Goal: Transaction & Acquisition: Purchase product/service

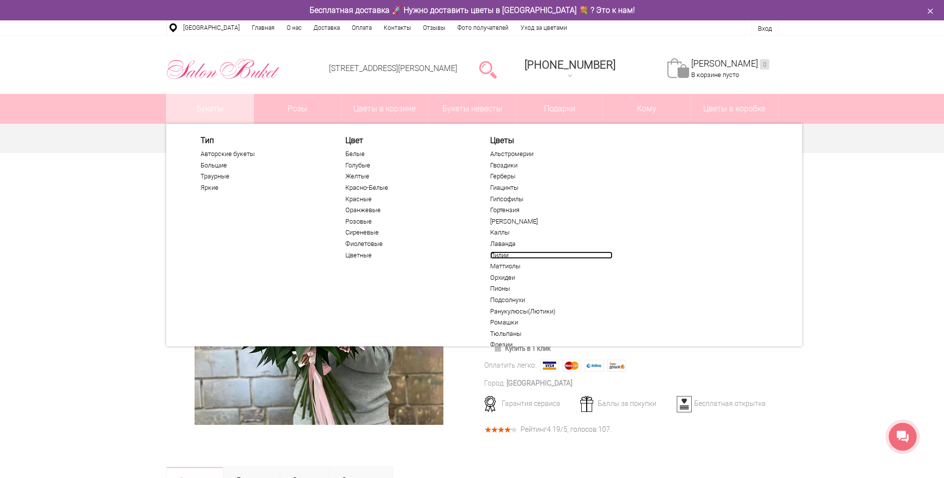
click at [494, 252] on link "Лилии" at bounding box center [551, 256] width 122 height 8
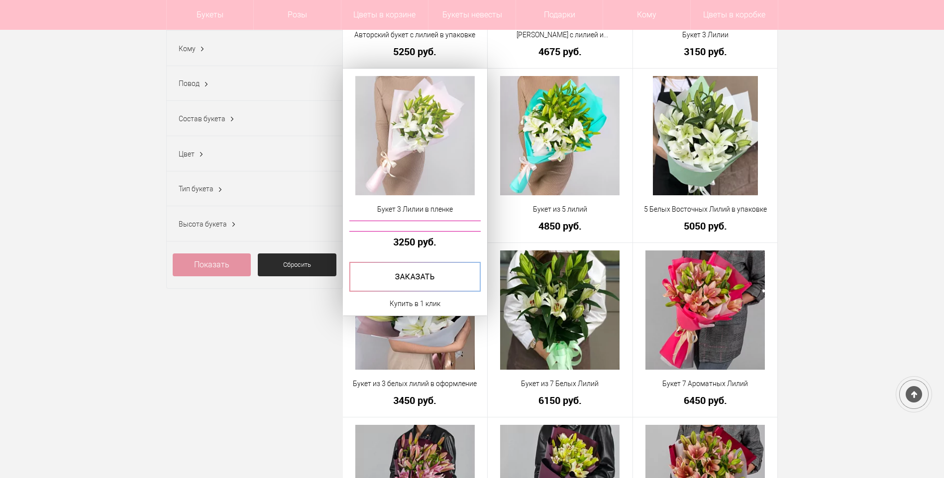
scroll to position [149, 0]
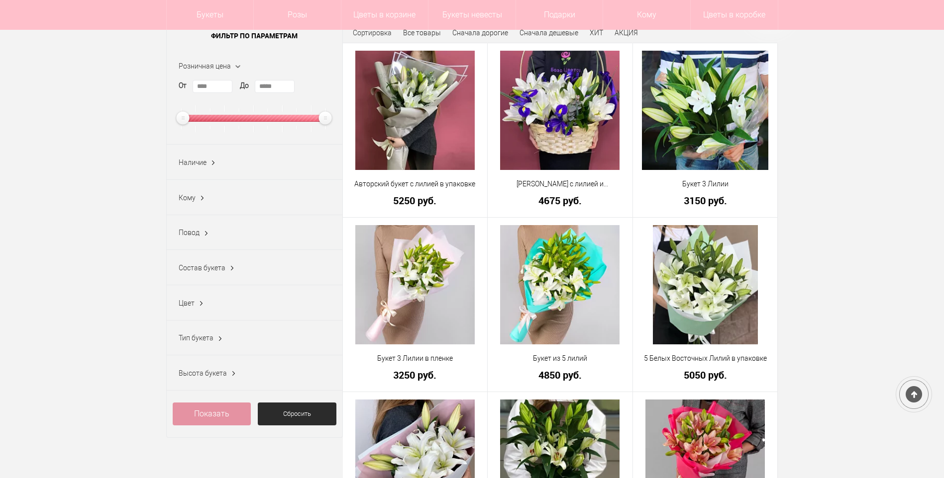
click at [200, 243] on div "Повод [DATE] (1) [DATE] (3) [DATE] (1) [DATE] (4) Без повода (4) Бизнес-поздрав…" at bounding box center [255, 232] width 176 height 35
click at [206, 235] on ins at bounding box center [206, 233] width 10 height 13
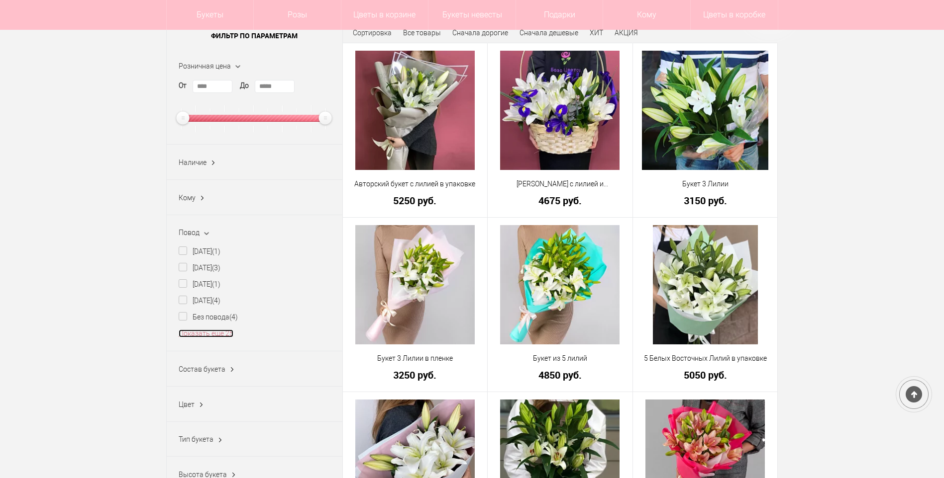
click at [218, 336] on link "Показать еще 25" at bounding box center [206, 334] width 55 height 8
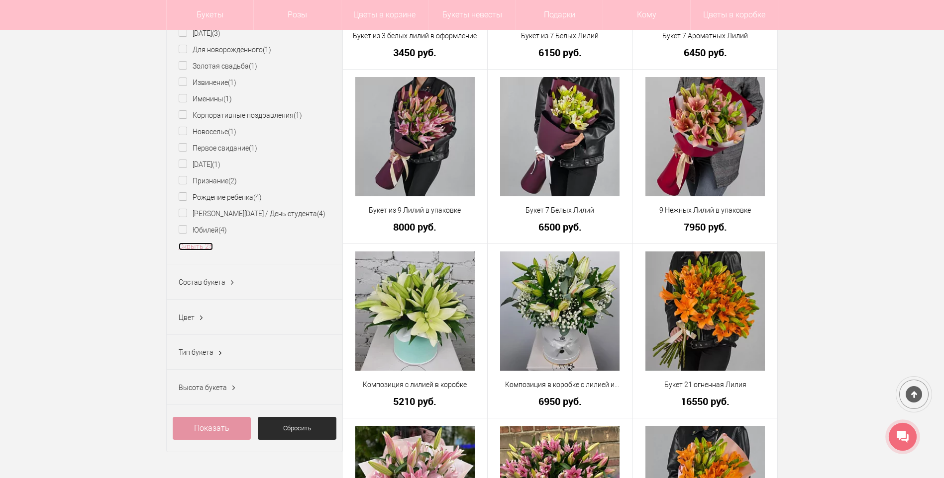
scroll to position [696, 0]
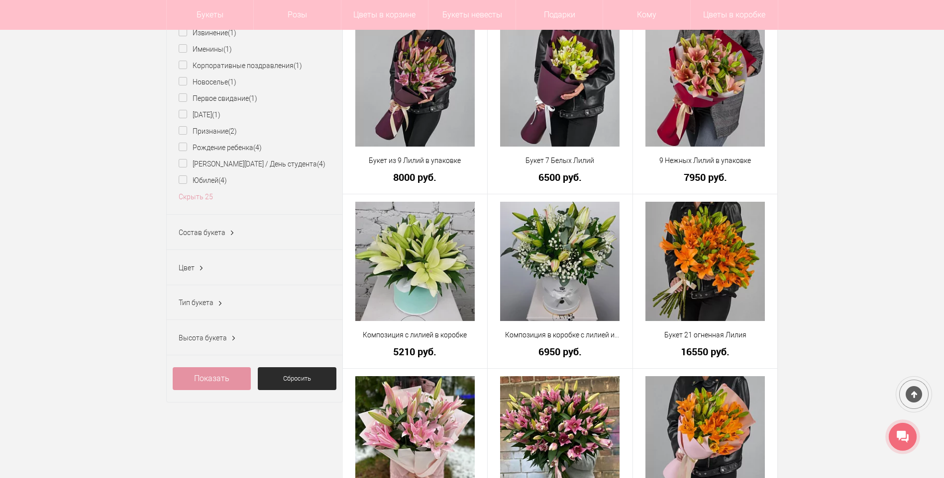
click at [218, 307] on ins at bounding box center [220, 303] width 10 height 13
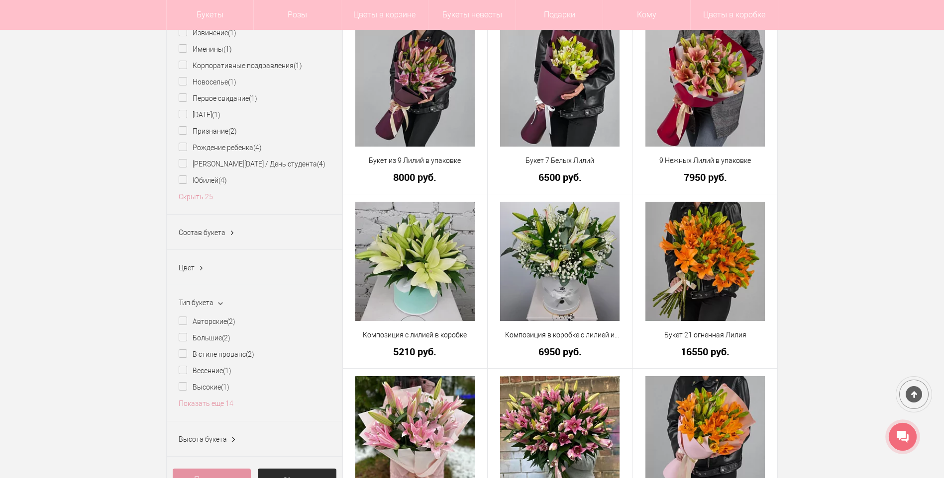
click at [218, 301] on div "Тип букета Авторские (2) Большие (2) В стиле прованс (2) Весенние (1) Высокие (…" at bounding box center [255, 354] width 176 height 137
click at [218, 231] on div "Состав букета Ирис (1) Лилия (4)" at bounding box center [255, 232] width 176 height 35
click at [221, 237] on span "Состав букета" at bounding box center [202, 233] width 47 height 8
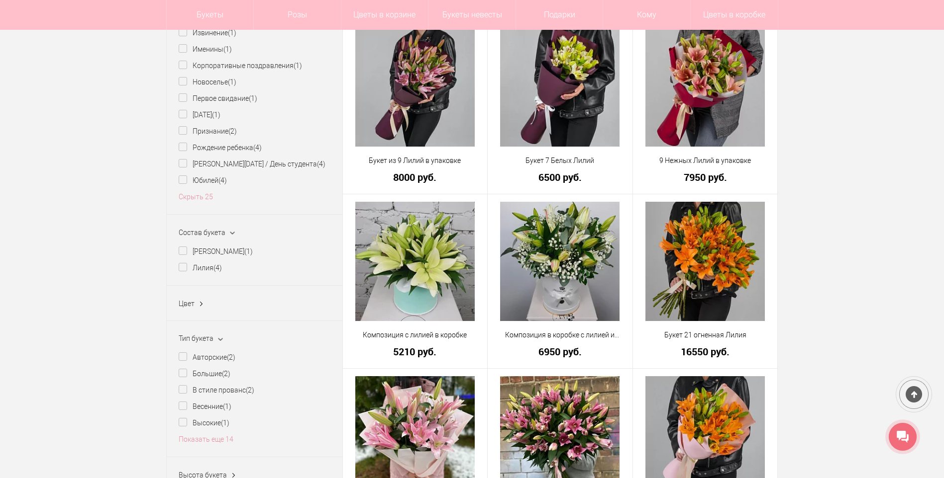
click at [206, 342] on span "Тип букета" at bounding box center [196, 339] width 35 height 8
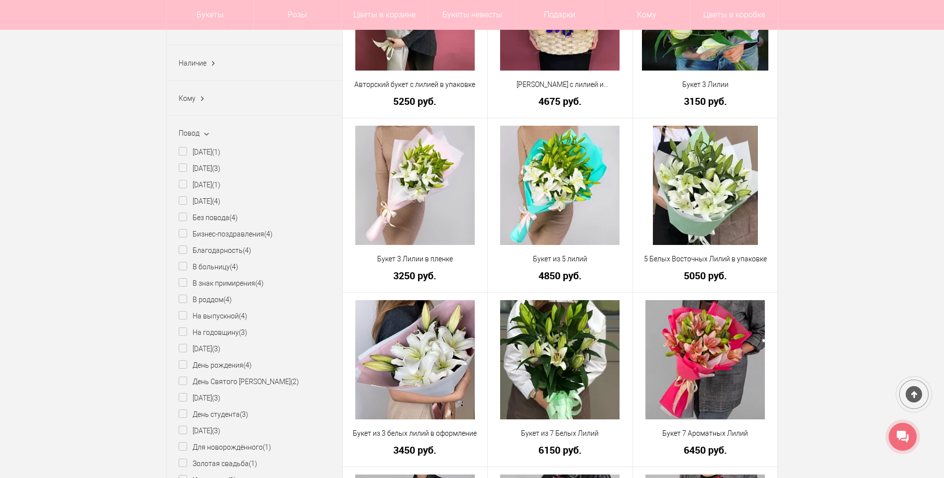
scroll to position [50, 0]
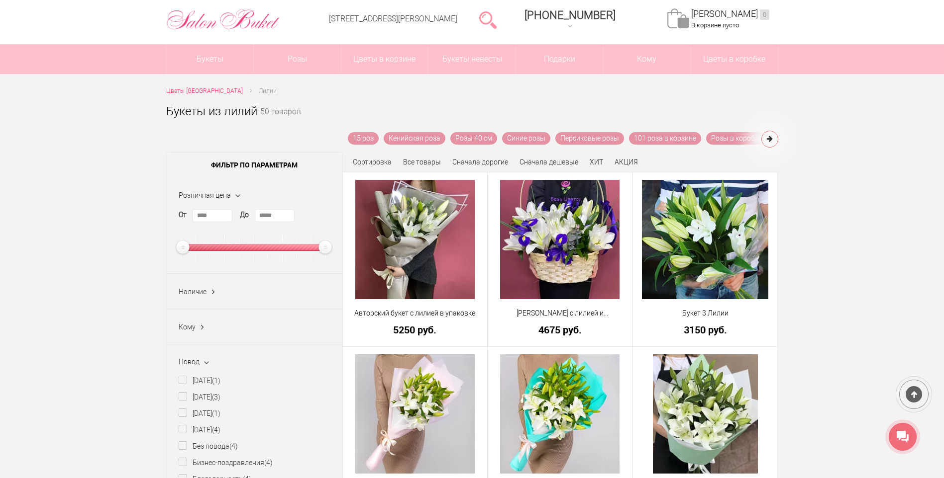
click at [285, 325] on div "Кому Бабушке (4) Брату (1) Воспитателю (4) Врачу (4) Девочке (4) Девушке (4) Де…" at bounding box center [255, 326] width 176 height 35
click at [200, 330] on ins at bounding box center [202, 327] width 10 height 13
click at [204, 332] on ins at bounding box center [201, 327] width 13 height 10
click at [209, 288] on ins at bounding box center [213, 292] width 10 height 13
click at [209, 293] on ins at bounding box center [212, 292] width 13 height 10
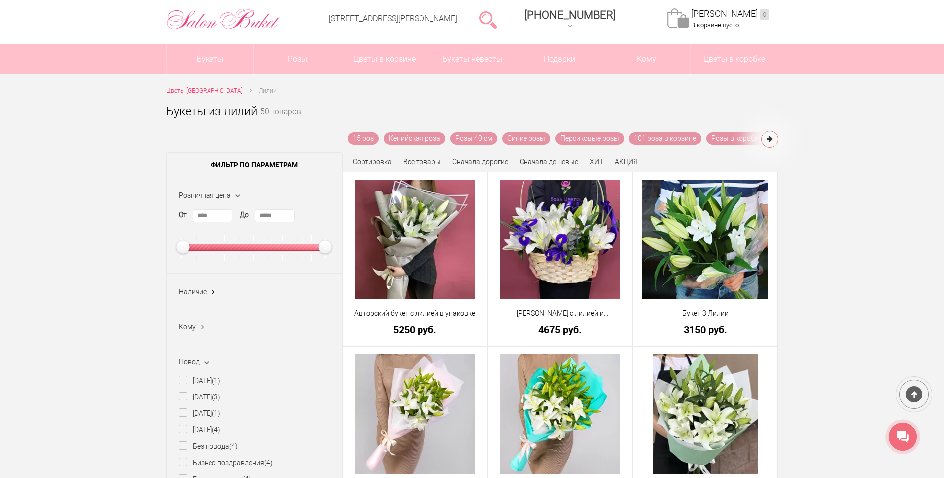
click at [203, 364] on ins at bounding box center [205, 363] width 13 height 10
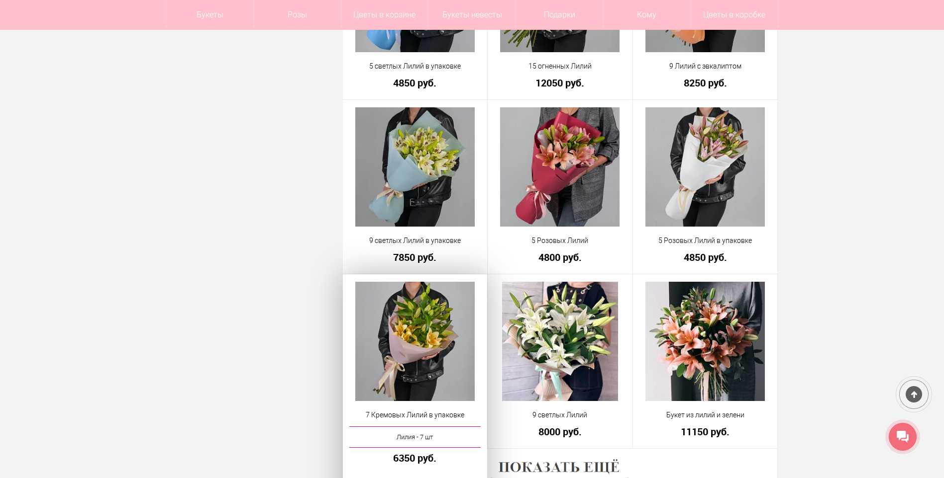
scroll to position [2686, 0]
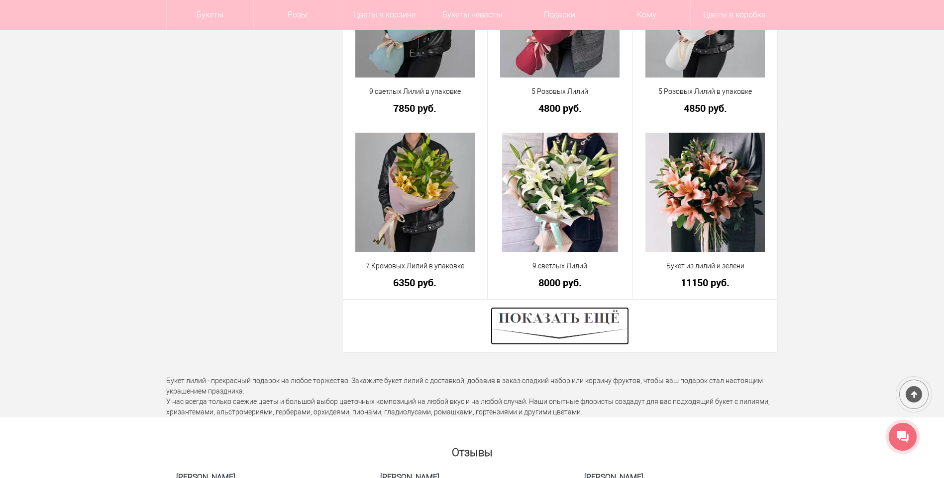
click at [569, 329] on img at bounding box center [559, 326] width 138 height 38
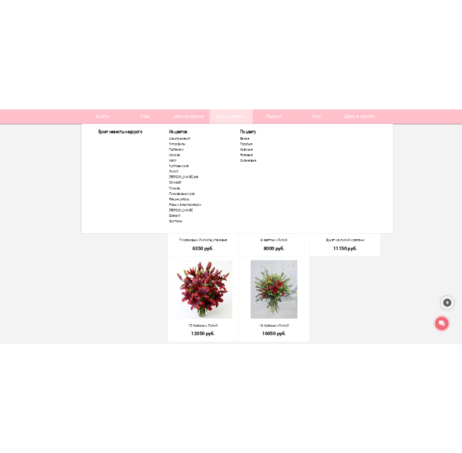
scroll to position [2707, 0]
